Goal: Task Accomplishment & Management: Use online tool/utility

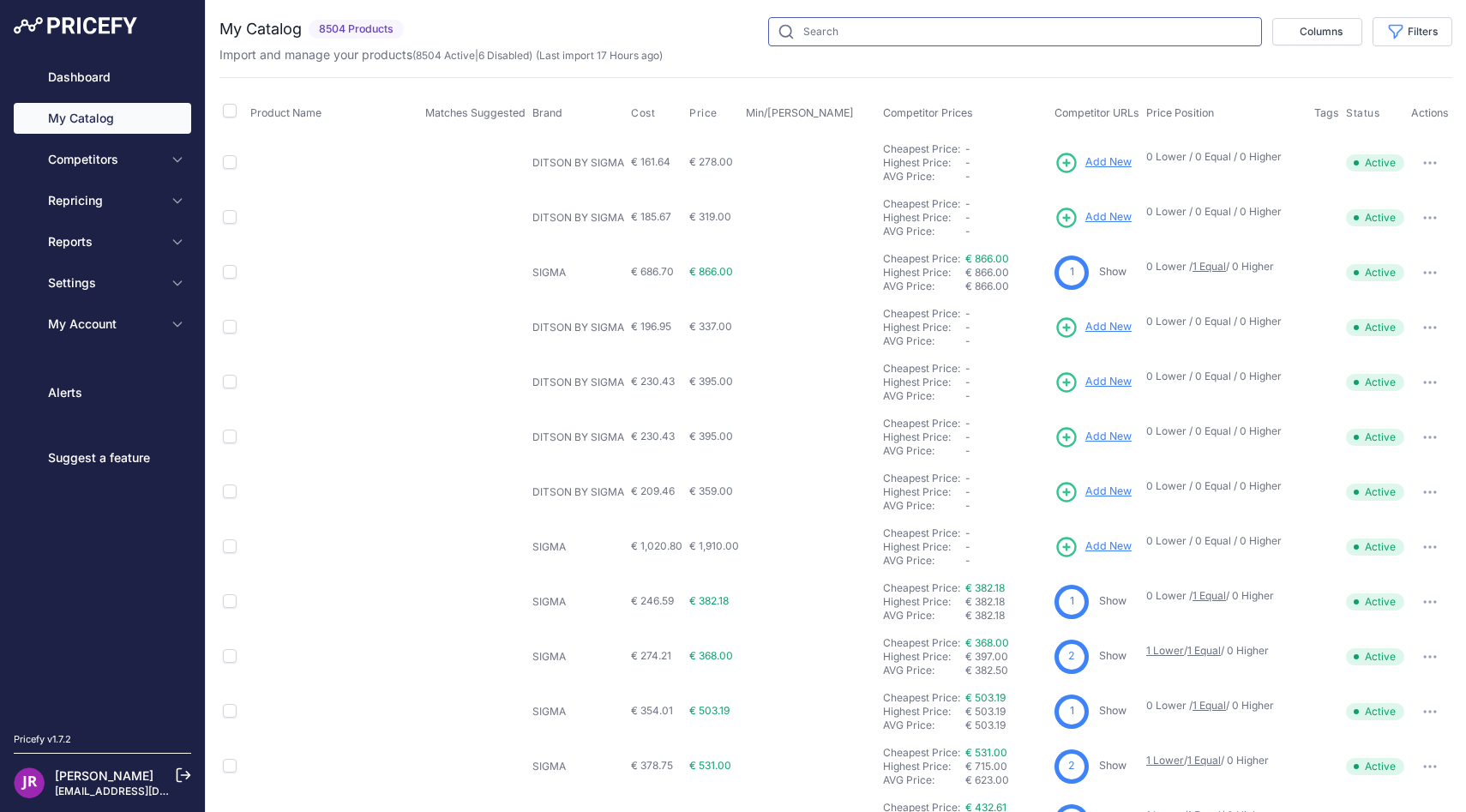
click at [826, 33] on input "text" at bounding box center [1015, 31] width 494 height 29
paste input "Lionheart Foundry Super 60"
type input "Lionheart Foundry Super 60"
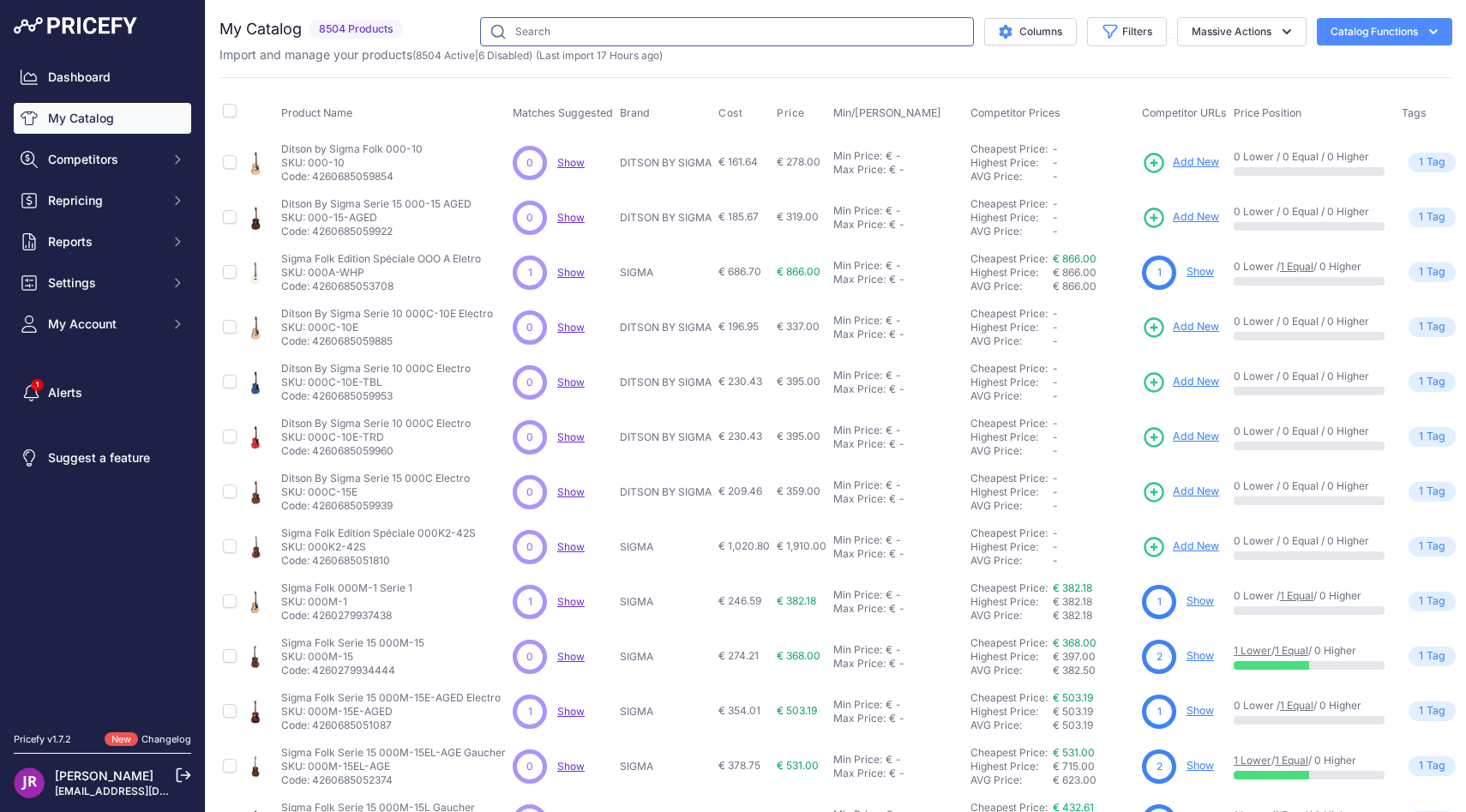
click at [699, 40] on input "text" at bounding box center [726, 31] width 494 height 29
paste input "Lionheart Foundry Super 60"
type input "Lionheart Foundry Super 60"
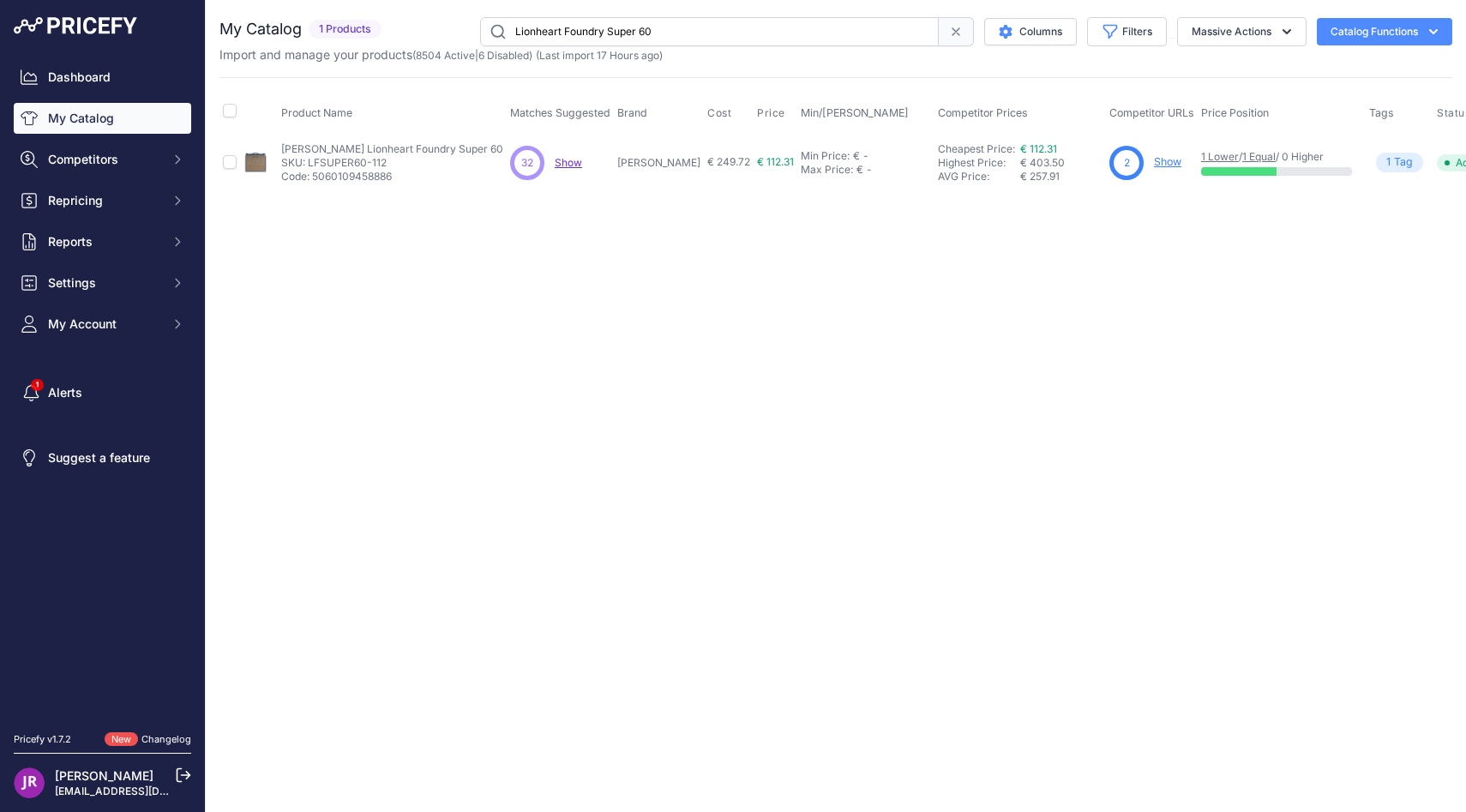
click at [1154, 169] on p "Show" at bounding box center [1168, 163] width 28 height 16
click at [1154, 159] on link "Show" at bounding box center [1168, 162] width 28 height 13
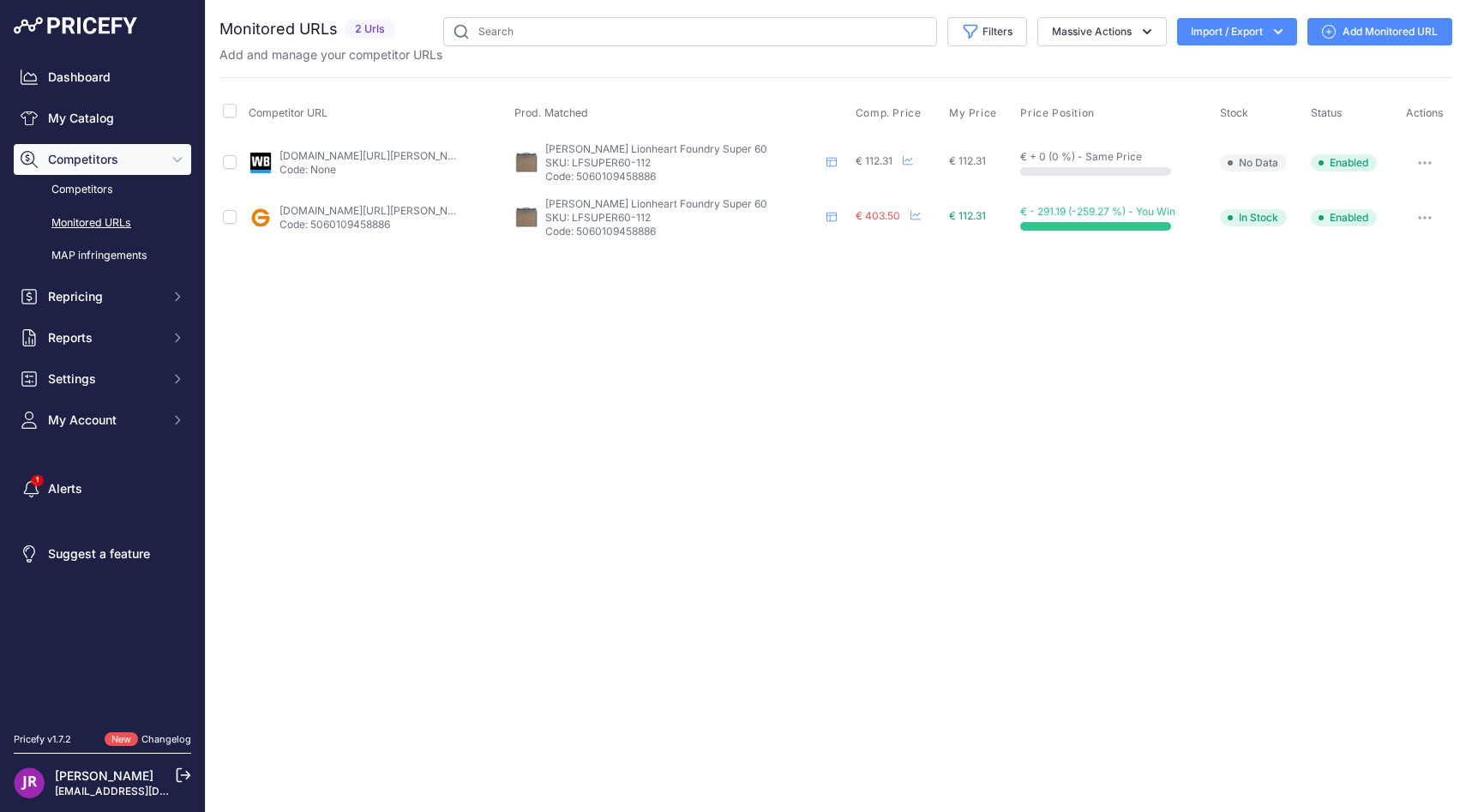
click at [412, 155] on link "woodbrass.com/combos-transistors-et-hybrides-laney-lionheart-foundry-60w-1x12-p…" at bounding box center [376, 155] width 194 height 13
click at [398, 211] on link "gear4music.fr/fr/guitare-and-basse/laney-lionheart-foundry-series-super-60w-com…" at bounding box center [376, 210] width 194 height 13
click at [132, 248] on link "MAP infringements" at bounding box center [102, 256] width 178 height 30
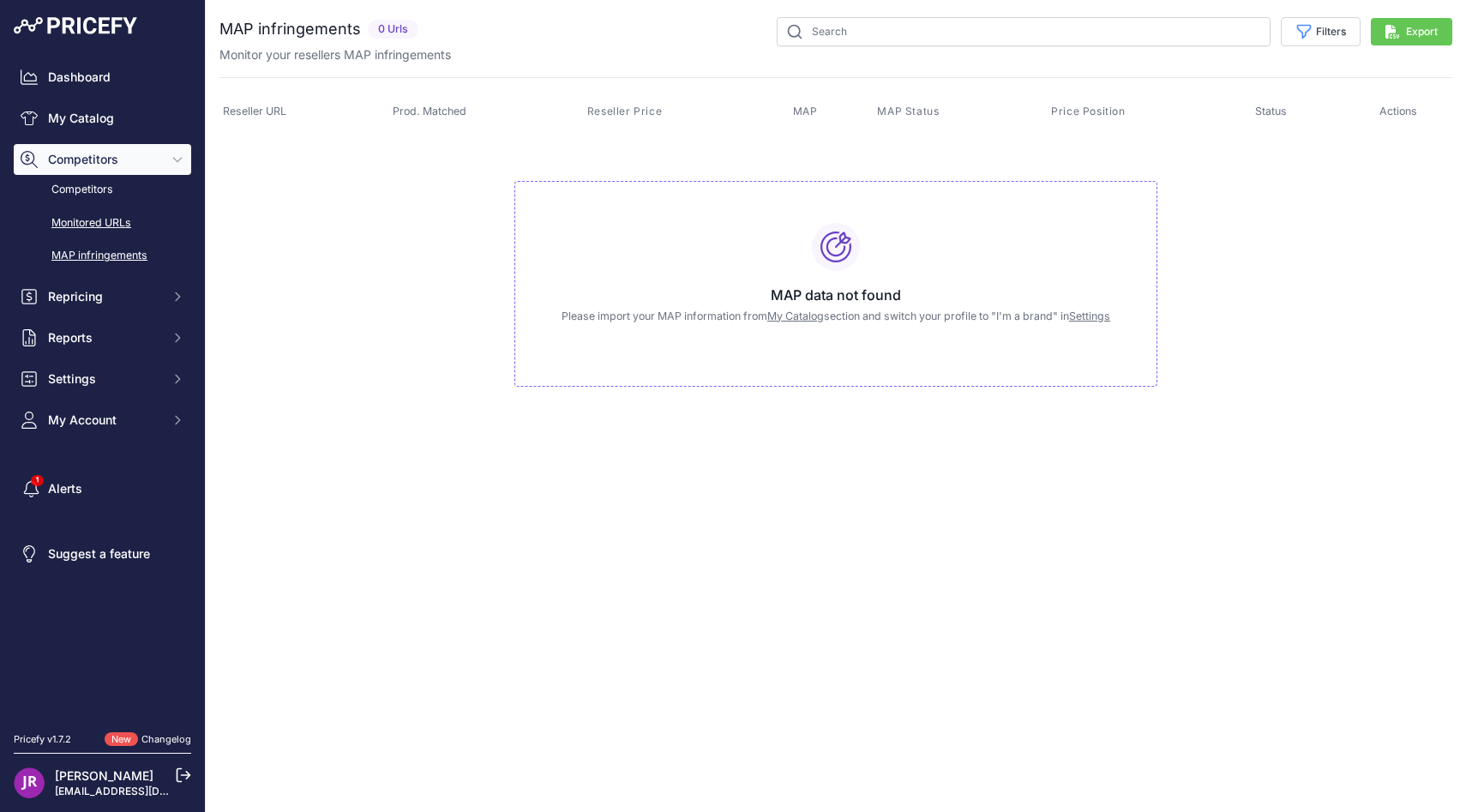
click at [127, 221] on link "Monitored URLs" at bounding box center [102, 223] width 178 height 30
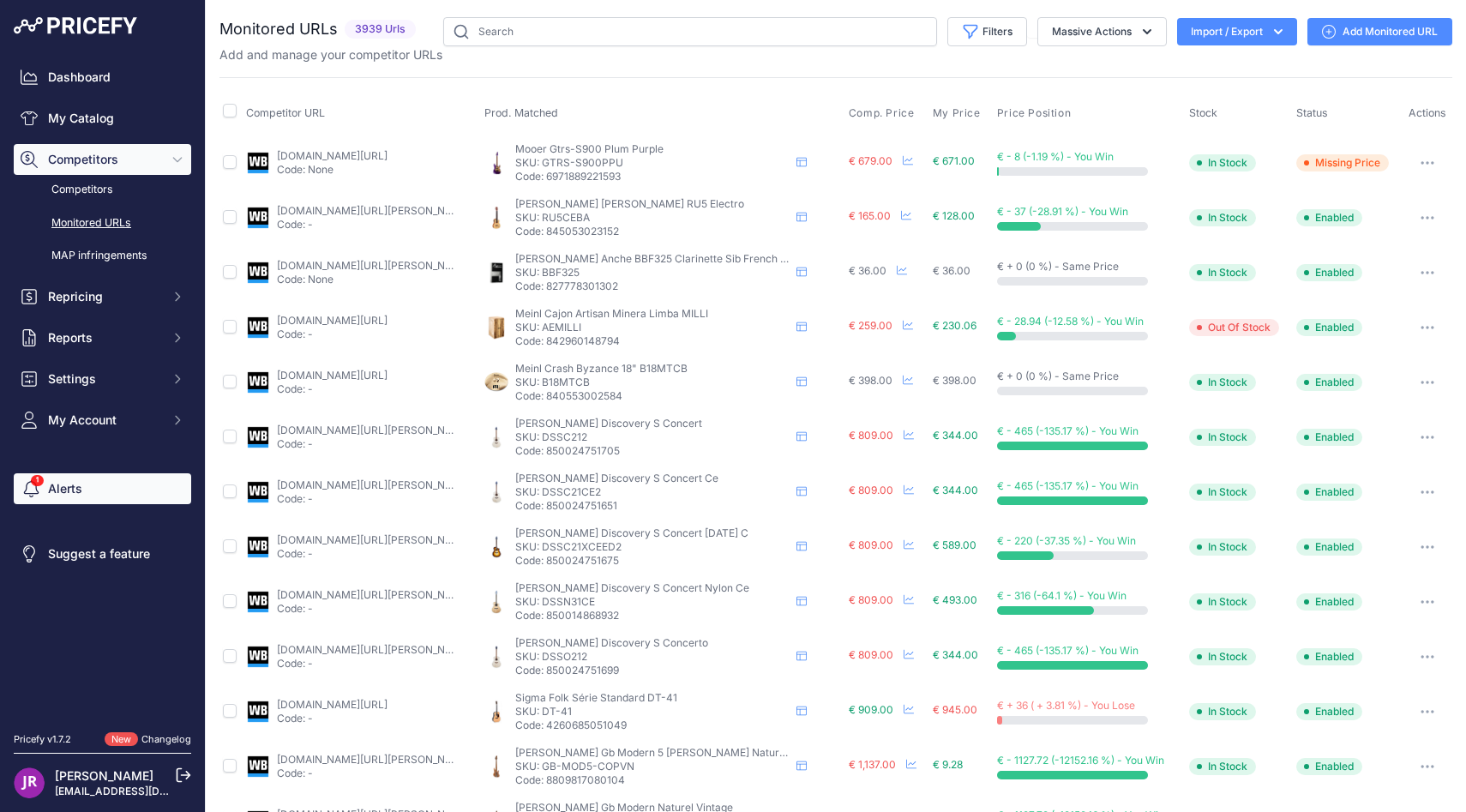
click at [59, 482] on link "Alerts" at bounding box center [102, 489] width 178 height 31
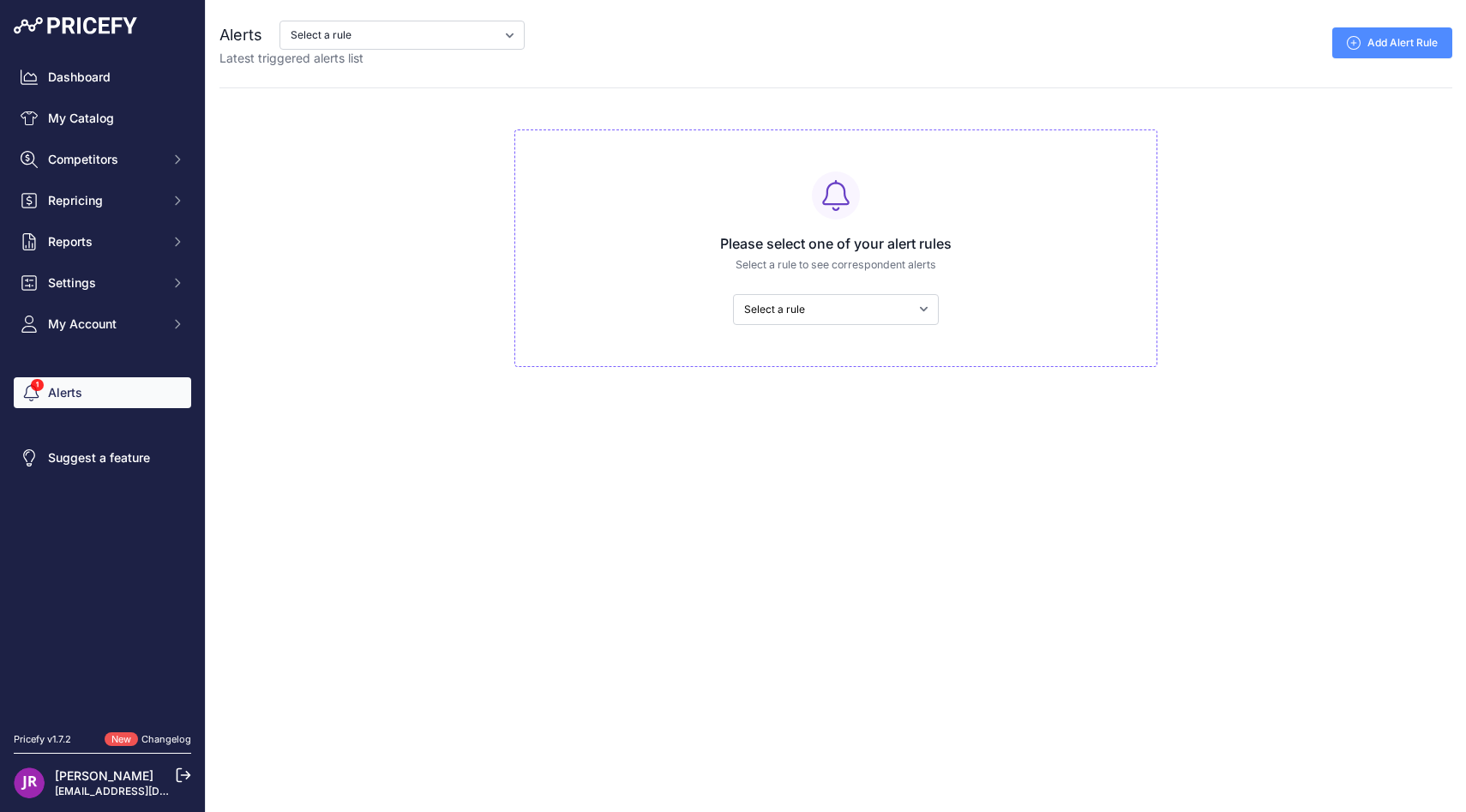
click at [79, 791] on link "[EMAIL_ADDRESS][DOMAIN_NAME]" at bounding box center [144, 791] width 180 height 13
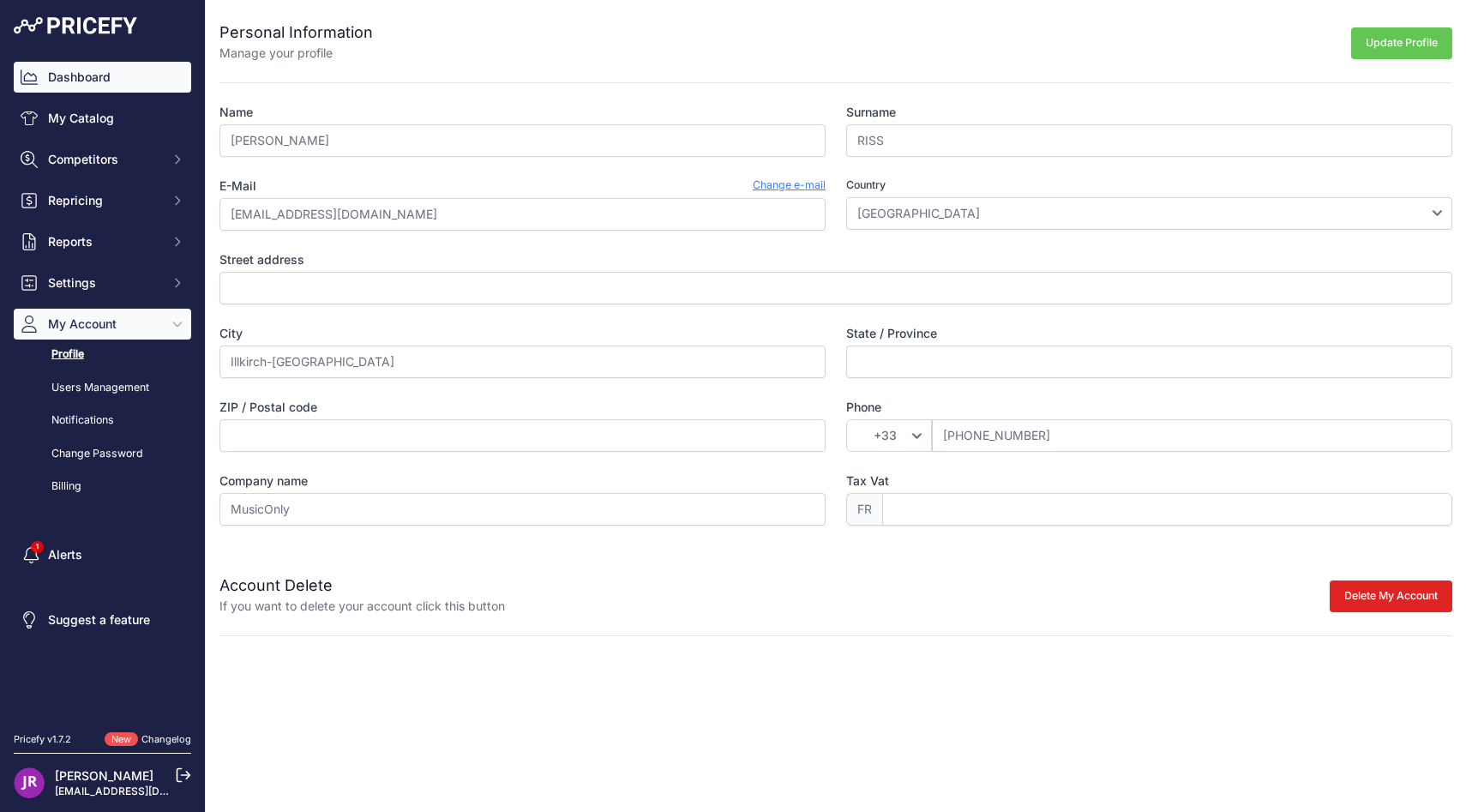
click at [115, 76] on link "Dashboard" at bounding box center [102, 77] width 178 height 31
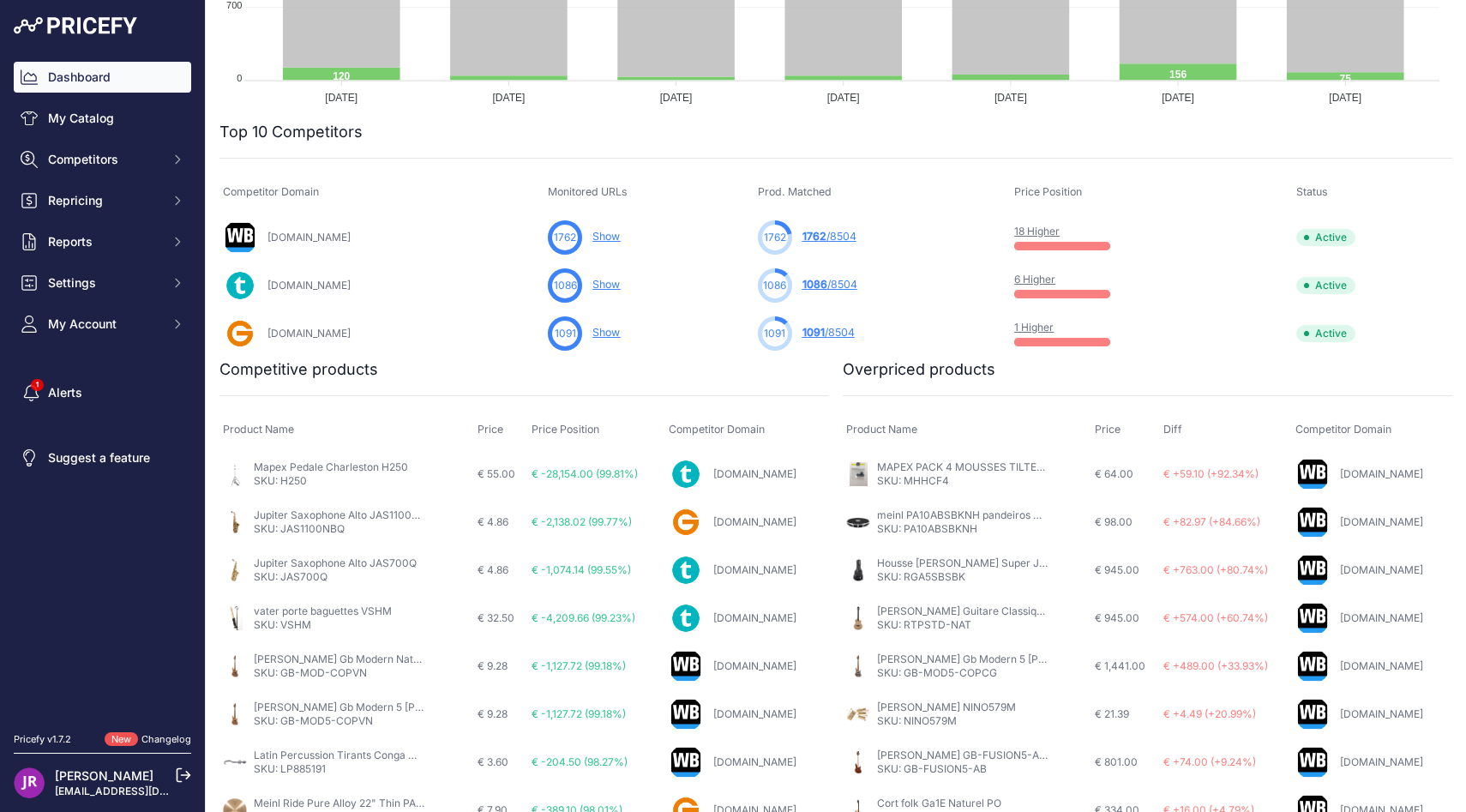
scroll to position [565, 0]
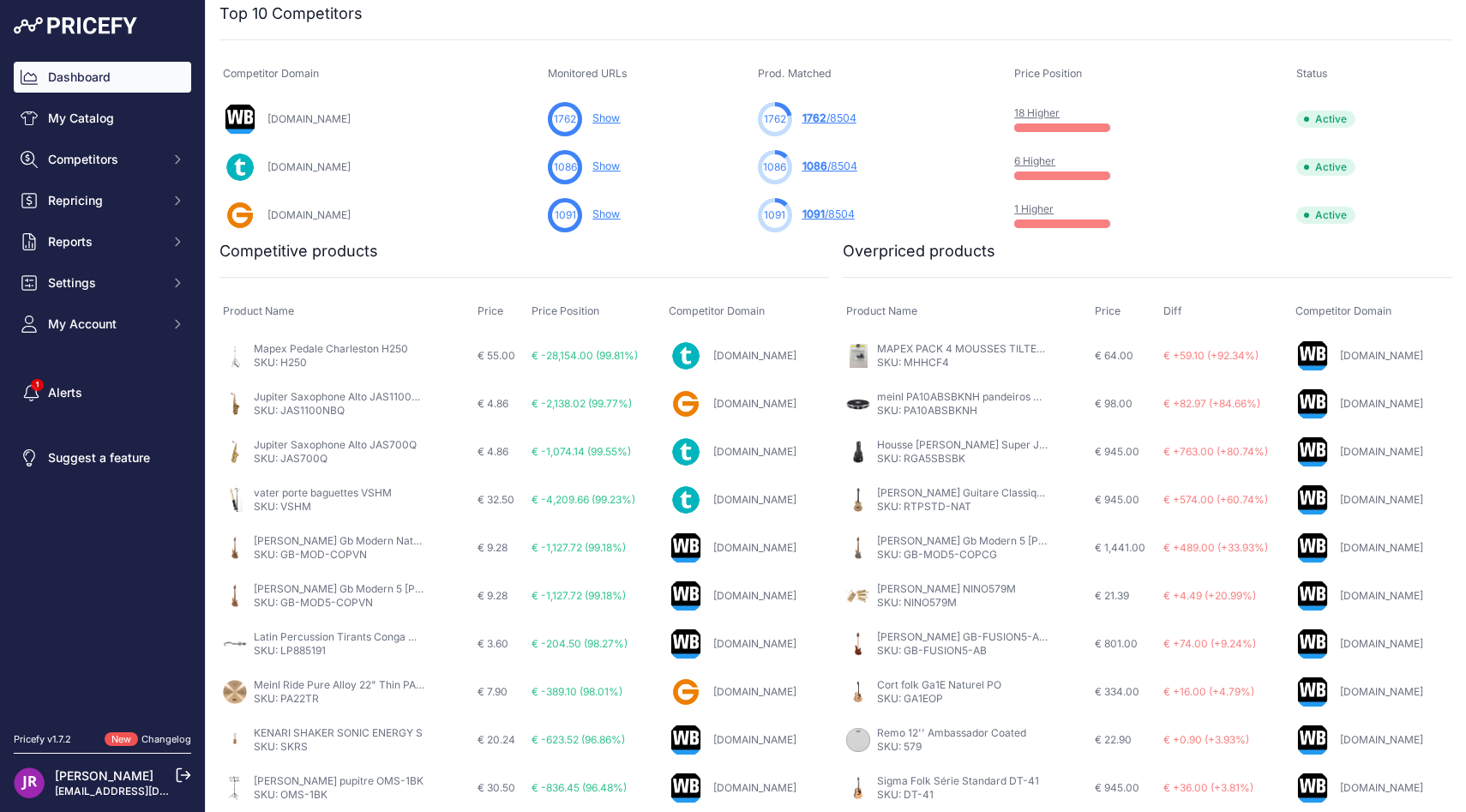
click at [347, 401] on link "Jupiter Saxophone Alto JAS1100NBQ" at bounding box center [344, 397] width 180 height 13
click at [318, 410] on p "SKU: JAS1100NBQ" at bounding box center [339, 410] width 172 height 13
copy p "JAS1100NBQ"
click at [303, 248] on h2 "Competitive products" at bounding box center [299, 251] width 159 height 24
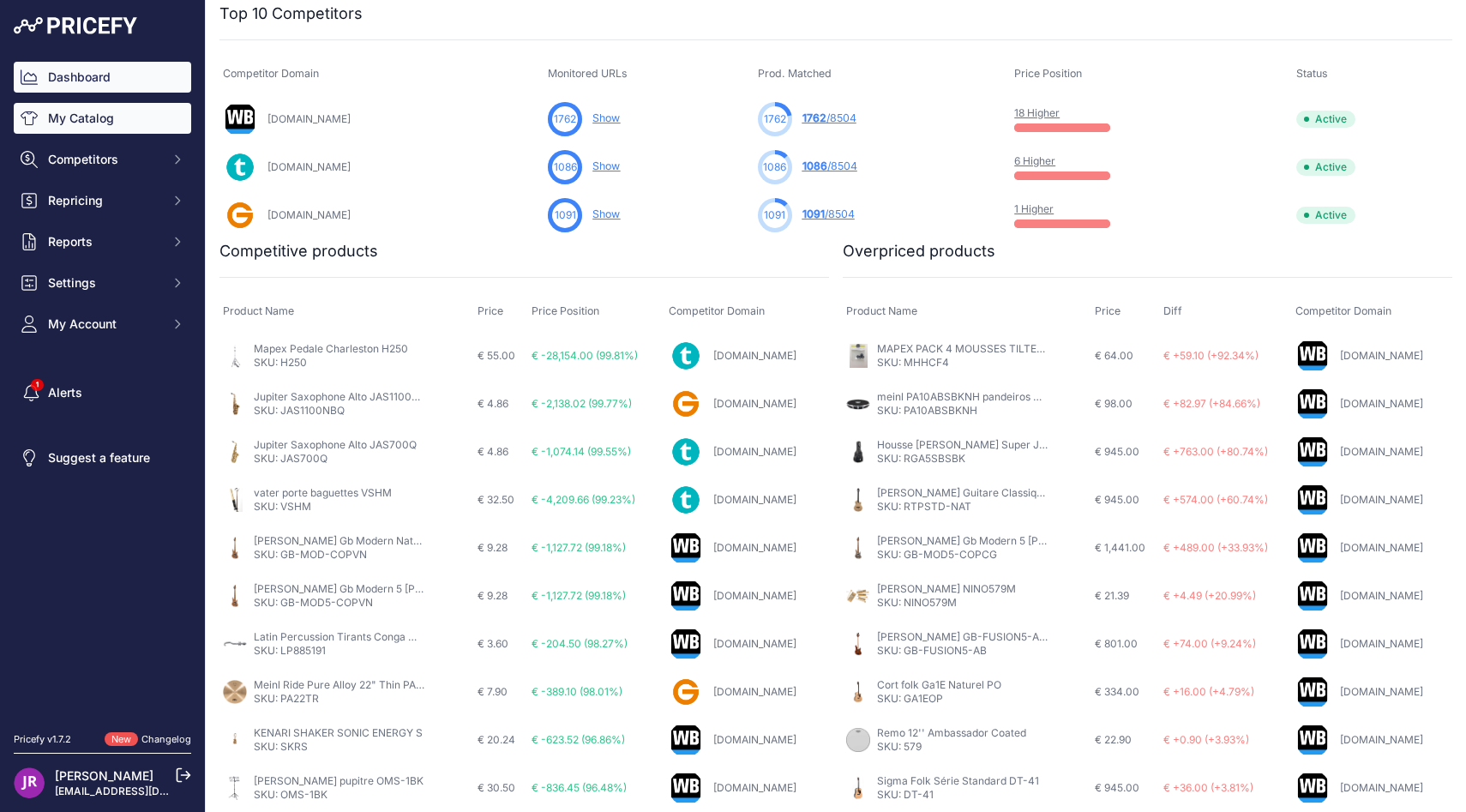
click at [93, 105] on link "My Catalog" at bounding box center [102, 118] width 178 height 31
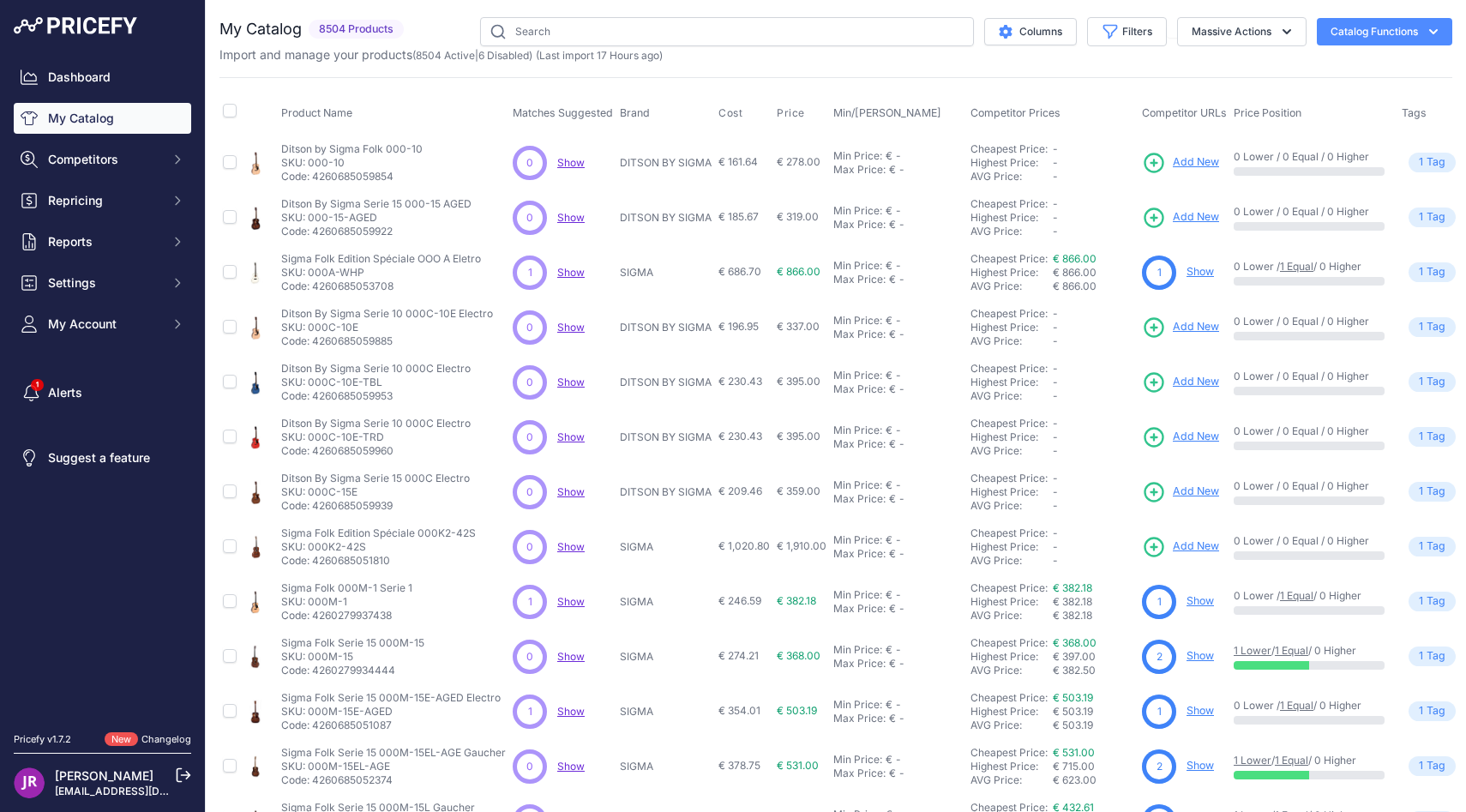
click at [1373, 37] on button "Catalog Functions" at bounding box center [1385, 31] width 136 height 28
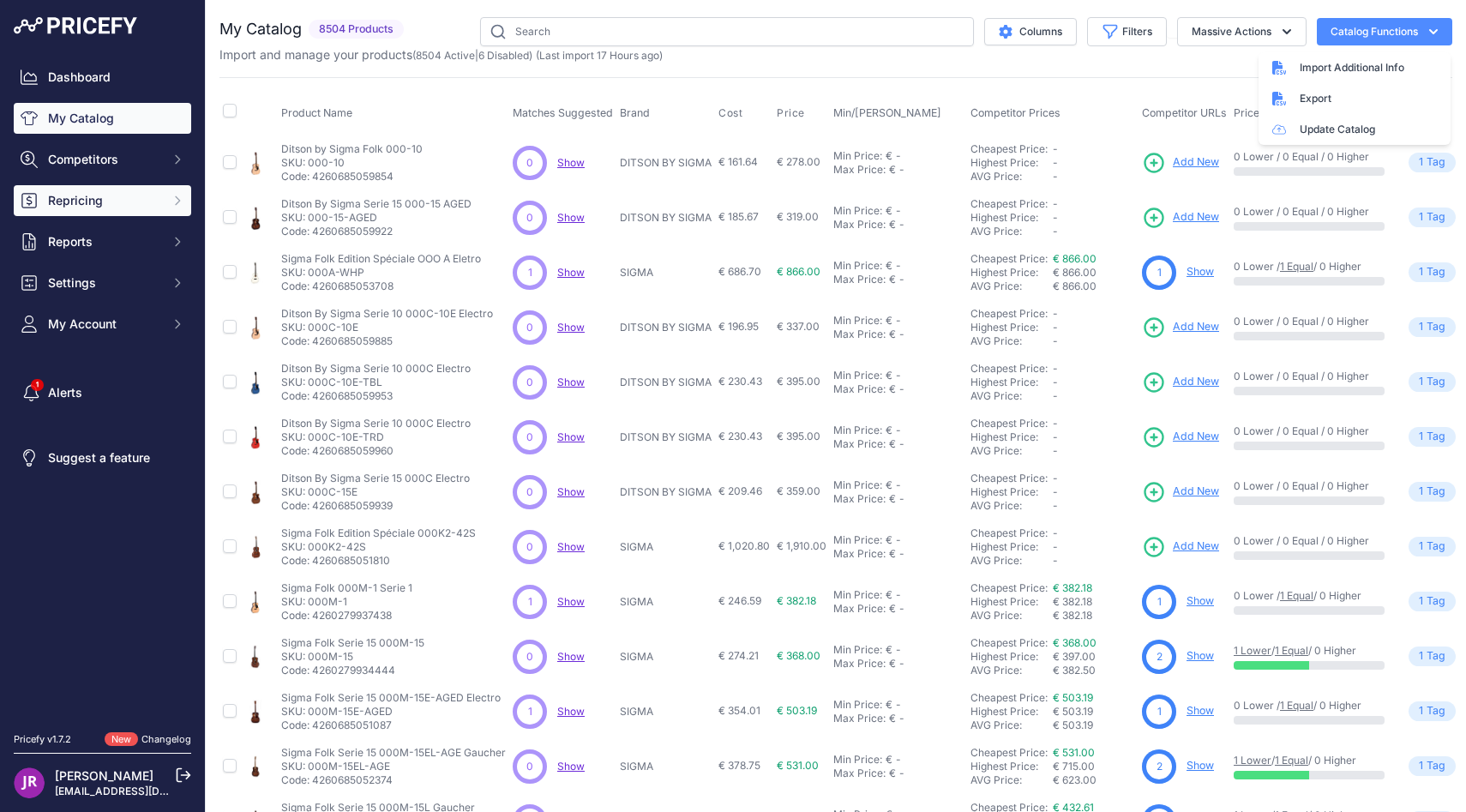
click at [105, 198] on span "Repricing" at bounding box center [105, 200] width 113 height 17
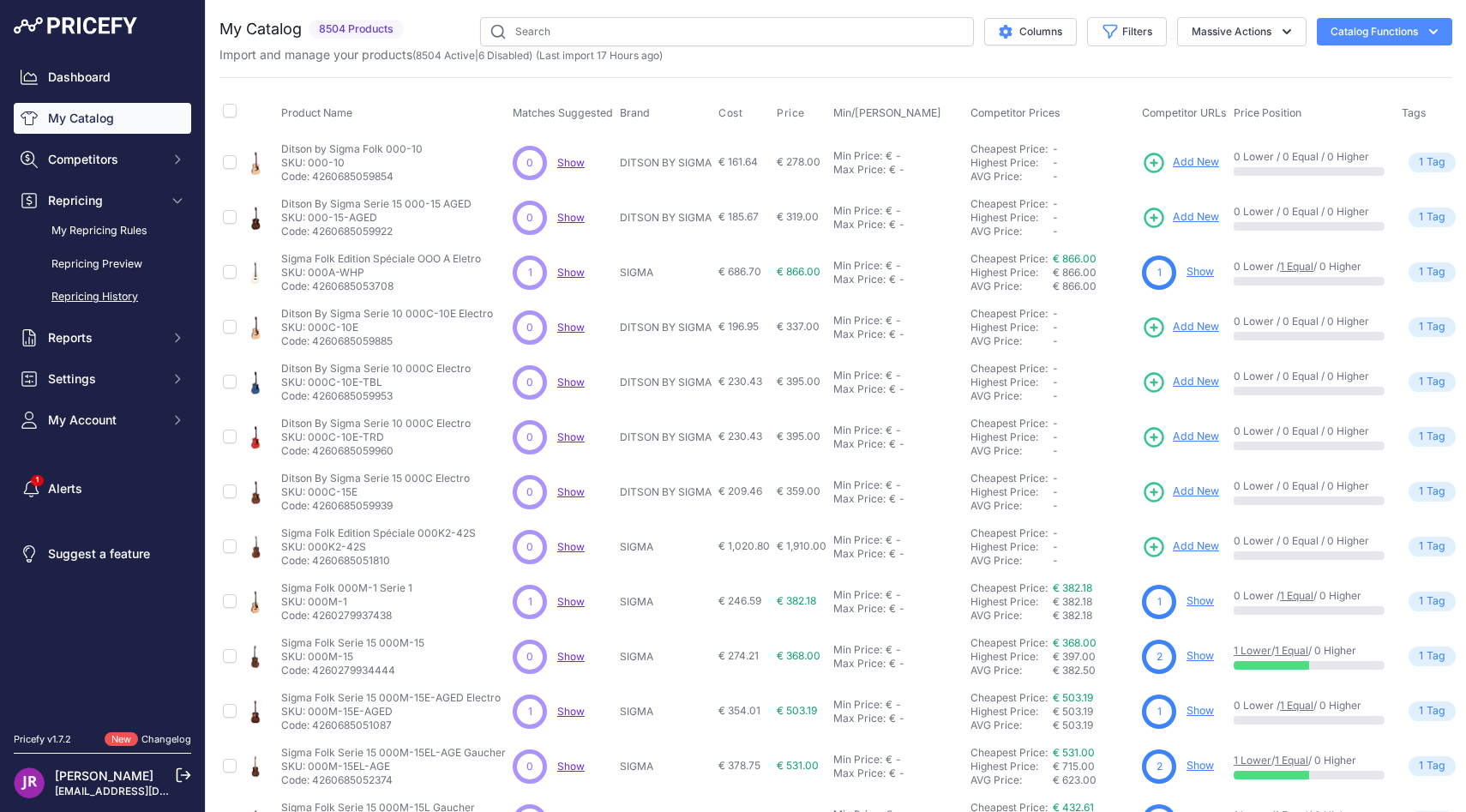
click at [123, 300] on link "Repricing History" at bounding box center [102, 297] width 178 height 30
click at [764, 88] on div "Product Name Matches Suggested Brand Cost" at bounding box center [836, 517] width 1233 height 881
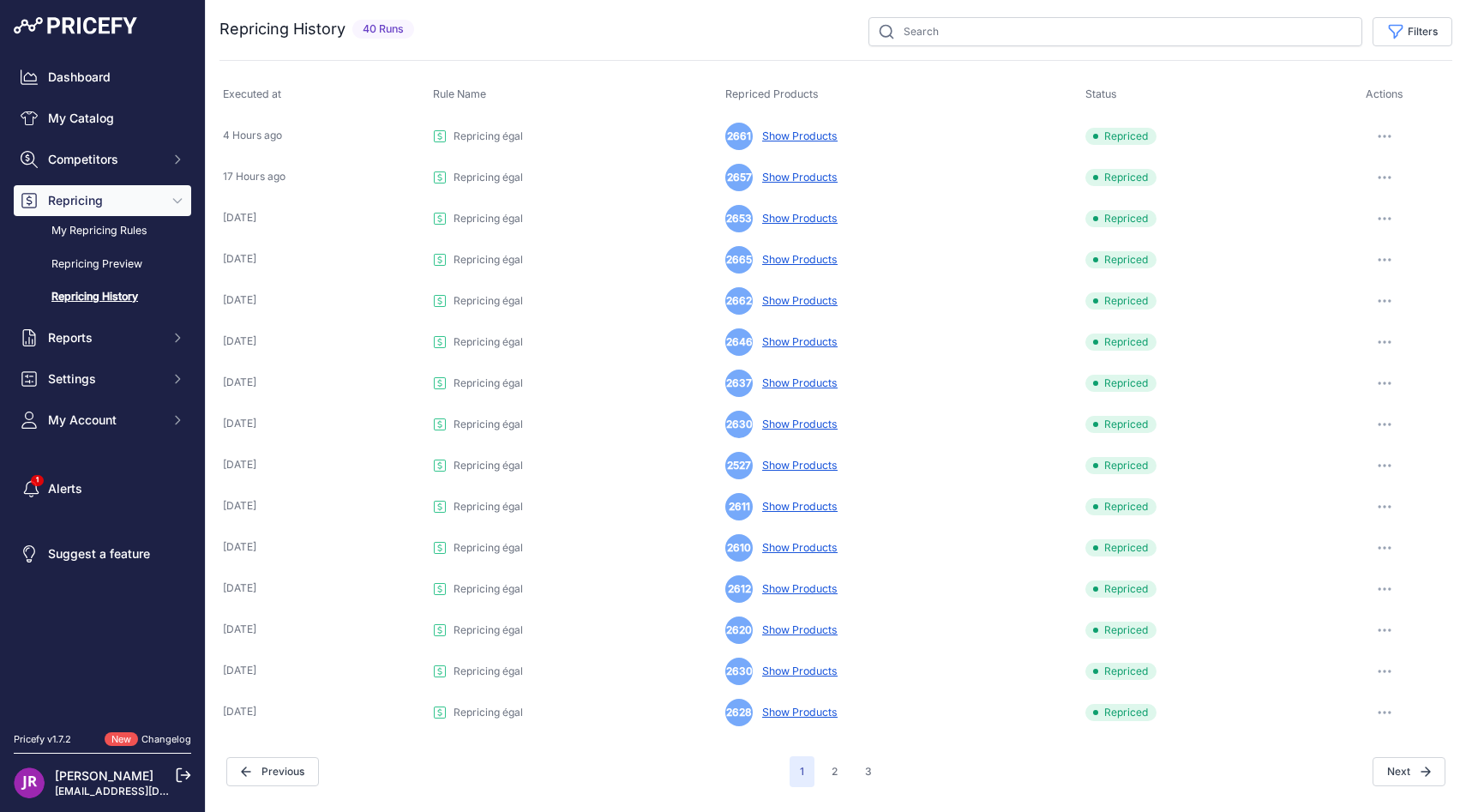
click at [120, 299] on link "Repricing History" at bounding box center [102, 297] width 178 height 30
click at [824, 140] on link "Show Products" at bounding box center [796, 136] width 82 height 13
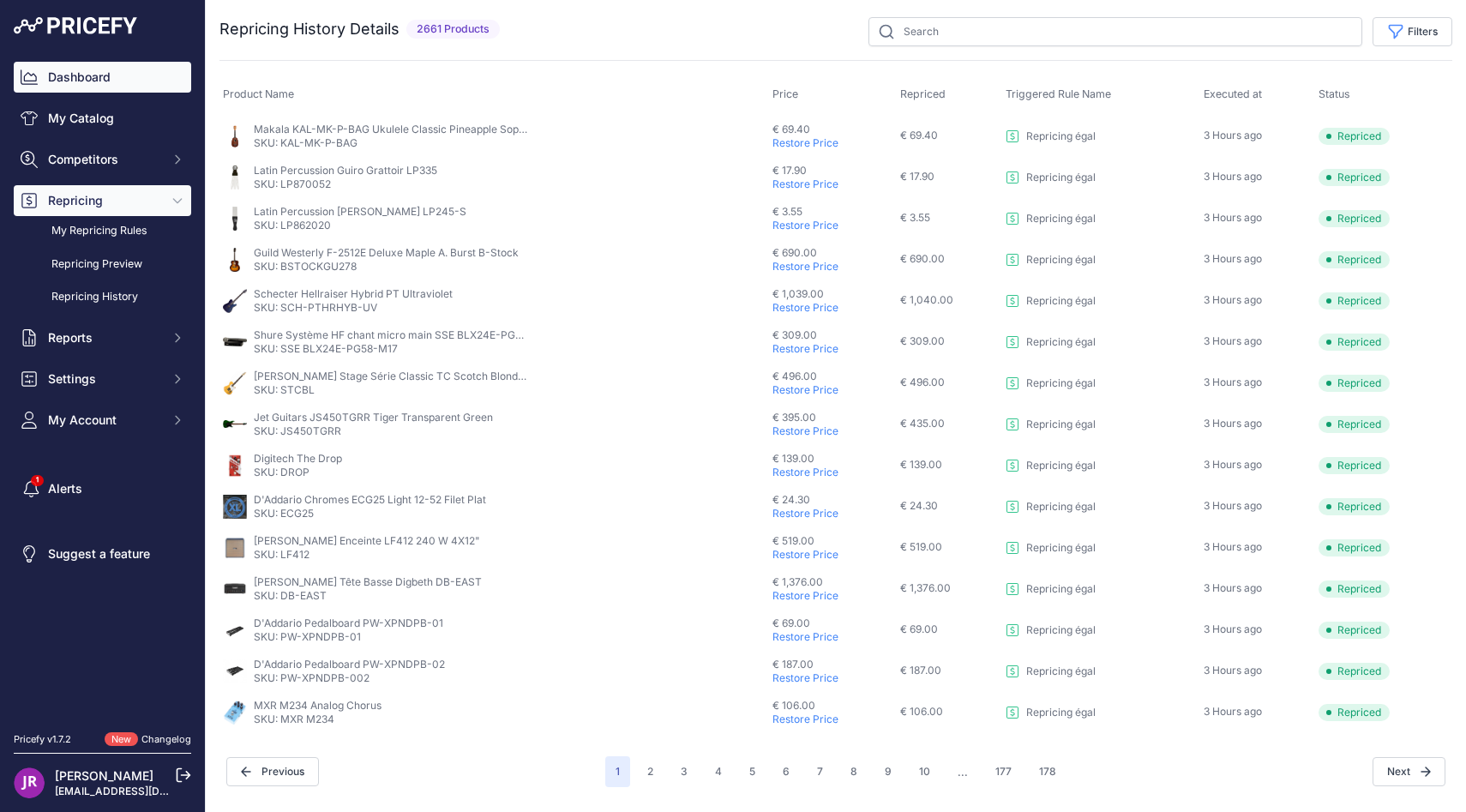
click at [131, 84] on link "Dashboard" at bounding box center [102, 77] width 178 height 31
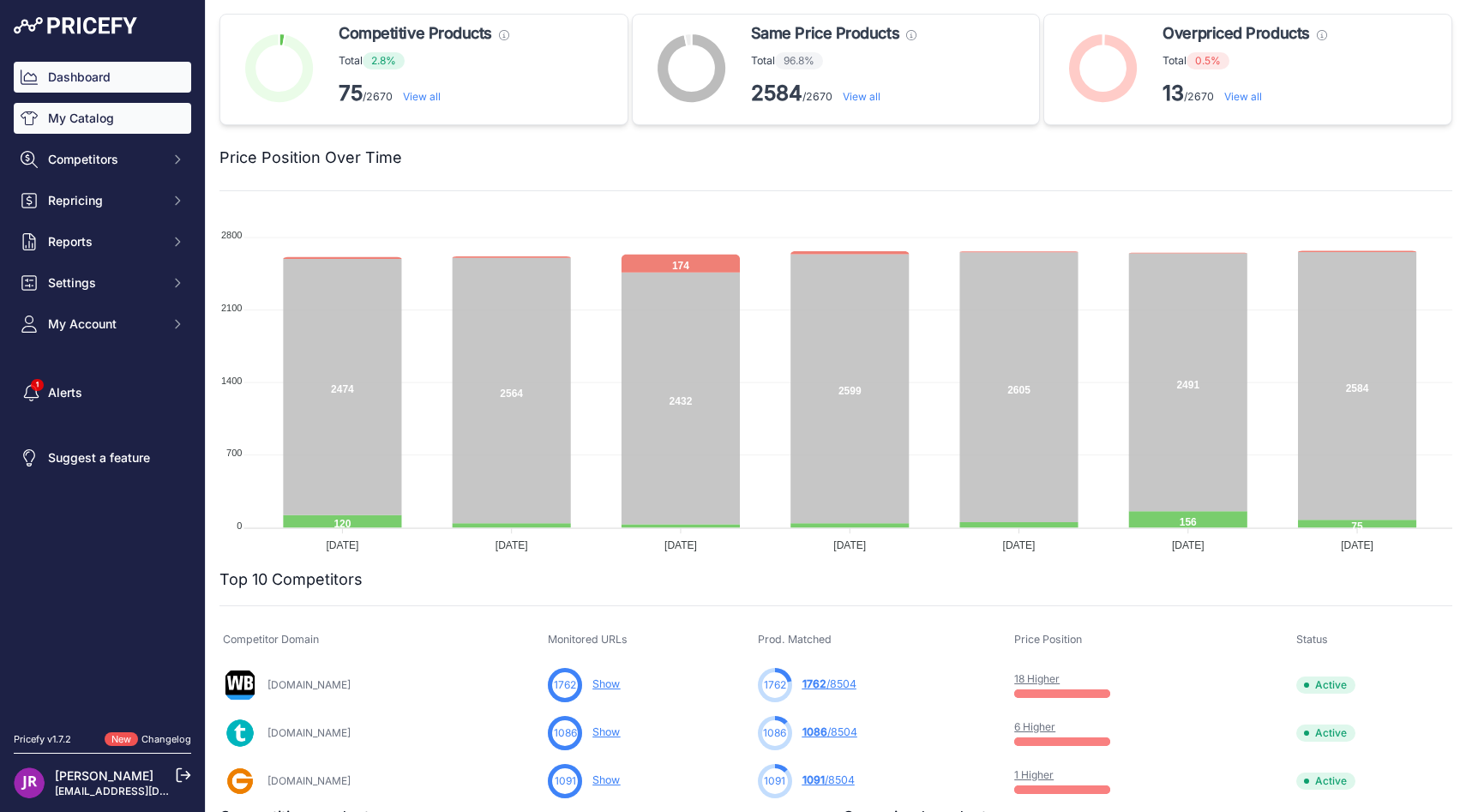
click at [136, 113] on link "My Catalog" at bounding box center [102, 118] width 178 height 31
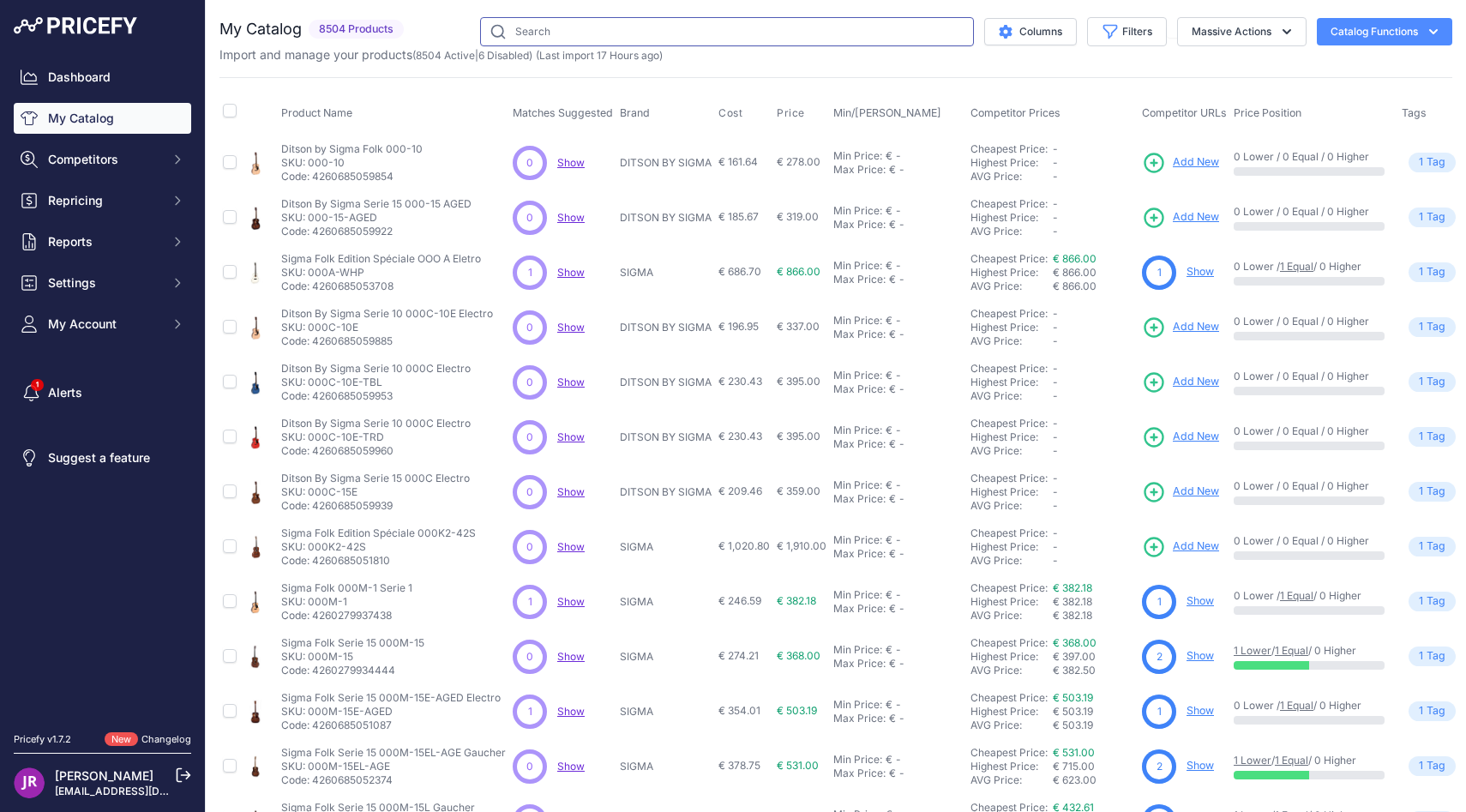
click at [558, 32] on input "text" at bounding box center [726, 31] width 494 height 29
type input "vshm"
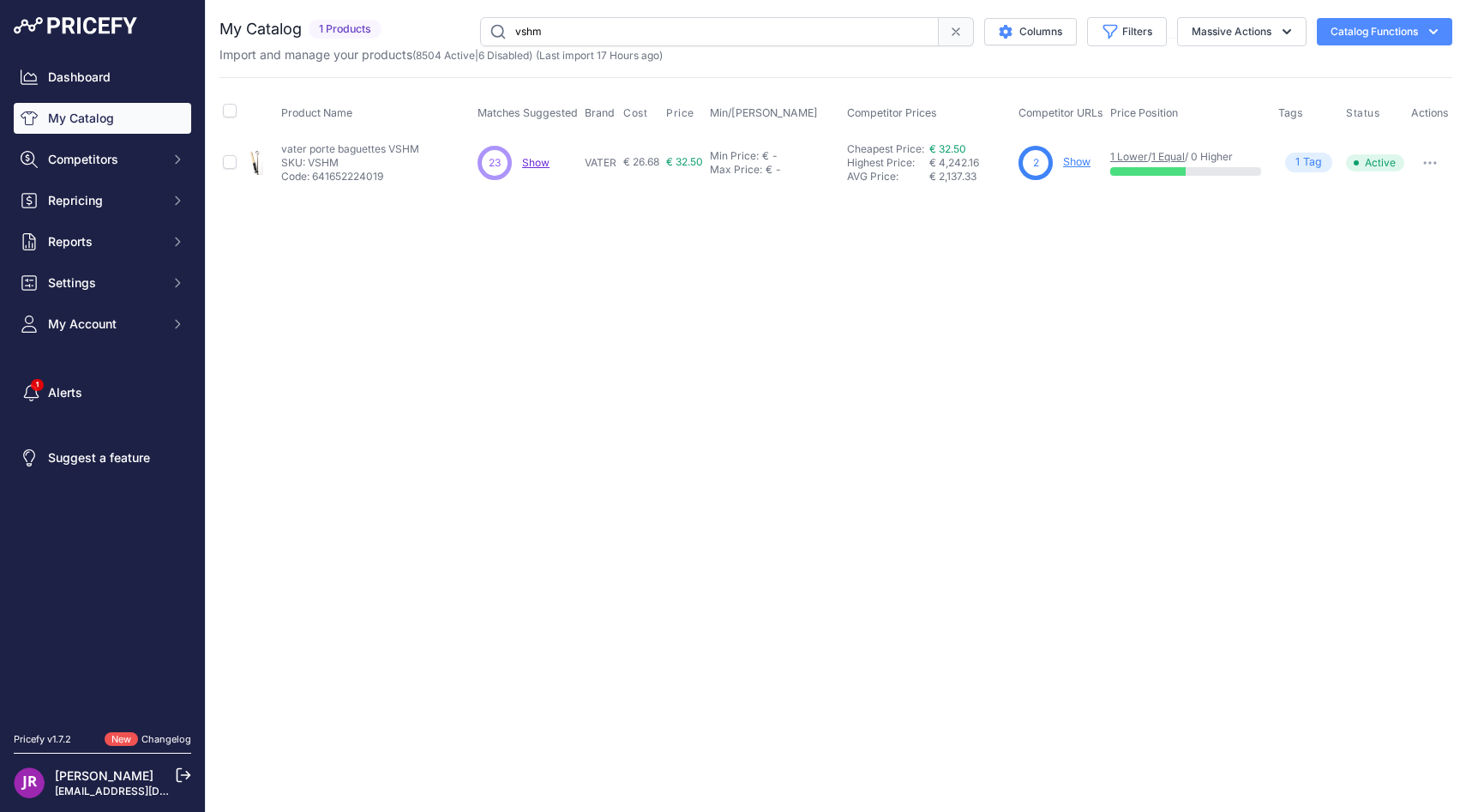
click at [1420, 168] on button "button" at bounding box center [1429, 163] width 34 height 24
click at [1157, 221] on div "Close You are not connected to the internet. vshm" at bounding box center [835, 406] width 1261 height 812
click at [1077, 167] on link "Show" at bounding box center [1076, 162] width 28 height 13
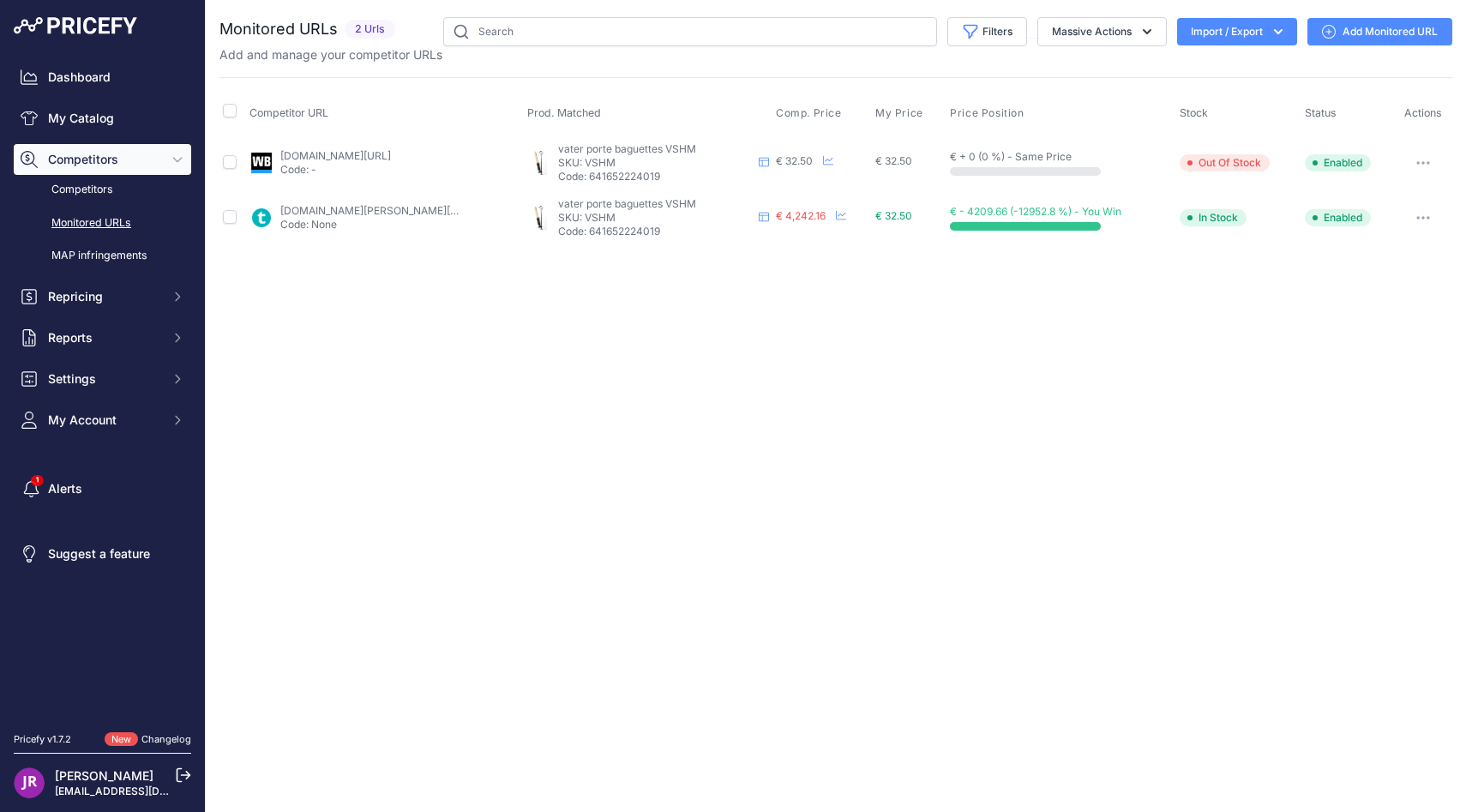
click at [414, 214] on link "[DOMAIN_NAME][PERSON_NAME][URL]" at bounding box center [377, 210] width 194 height 13
